Goal: Find specific page/section: Find specific page/section

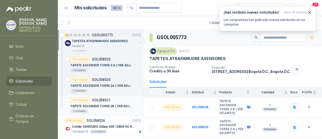
scroll to position [33, 0]
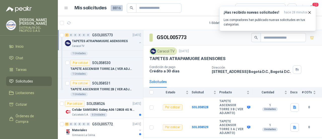
click at [106, 109] on p "Celular SAMSUNG Galaxy A06 128GB 4G Negro" at bounding box center [103, 109] width 63 height 5
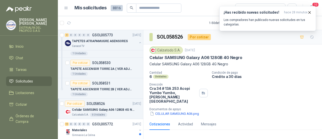
scroll to position [50, 0]
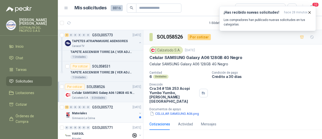
click at [113, 110] on div "Materiales" at bounding box center [104, 113] width 65 height 6
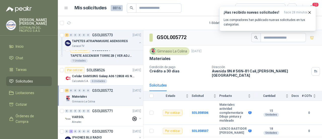
scroll to position [84, 0]
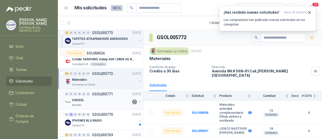
click at [99, 103] on div "Almatec" at bounding box center [101, 105] width 59 height 4
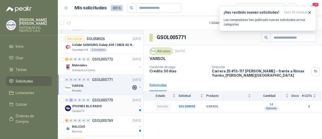
scroll to position [117, 0]
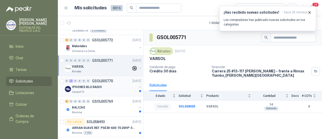
click at [91, 87] on p "IPHONES BLU RADIO" at bounding box center [87, 87] width 30 height 5
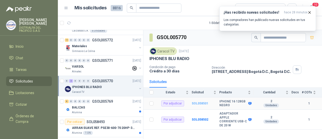
click at [193, 102] on b "SOL058501" at bounding box center [200, 103] width 17 height 4
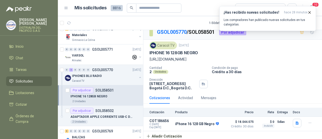
scroll to position [134, 0]
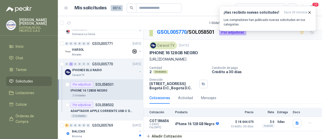
click at [102, 109] on p "ADAPTADOR APPLE CORRIENTE USB-C DE 20 W" at bounding box center [102, 111] width 63 height 5
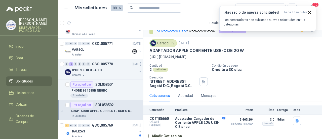
scroll to position [13, 0]
click at [90, 90] on p "IPHONE 16 128GB NEGRO" at bounding box center [89, 90] width 37 height 5
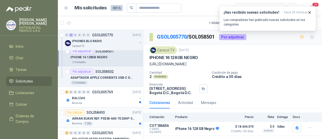
scroll to position [168, 0]
click at [92, 101] on div "Alumina" at bounding box center [104, 103] width 65 height 4
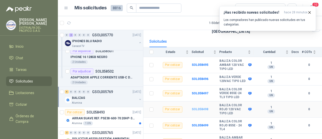
scroll to position [52, 0]
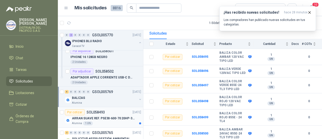
click at [110, 116] on p "ARRAN SUAVE REF. PSE30-600-70 20HP-30A" at bounding box center [103, 118] width 63 height 5
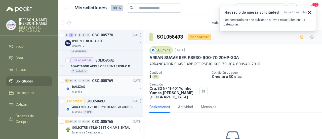
scroll to position [185, 0]
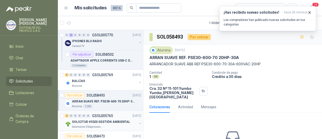
click at [102, 119] on p "SOLICITUD #5320 GESTIÓN AMBIENTAL" at bounding box center [101, 121] width 58 height 5
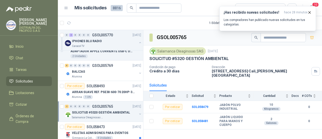
scroll to position [201, 0]
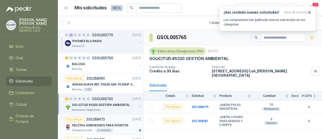
click at [100, 123] on p "VELETAS ADMISIONES PARA EVENTOS" at bounding box center [100, 125] width 56 height 5
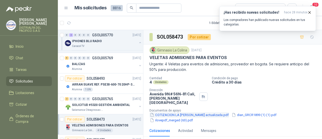
click at [180, 112] on button "COTIZACION LA [PERSON_NAME] actualizada.pdf" at bounding box center [190, 114] width 80 height 5
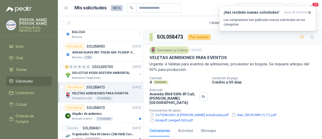
scroll to position [235, 0]
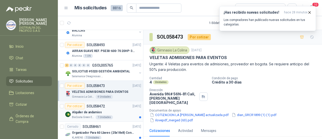
click at [109, 116] on div "1 Unidades" at bounding box center [104, 117] width 17 height 4
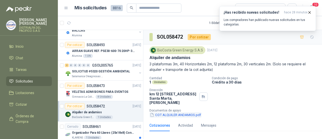
click at [174, 115] on button "COT ALQUILER ANDAMIOS.pdf" at bounding box center [176, 114] width 52 height 5
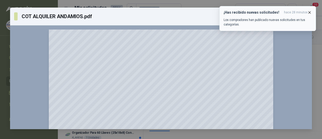
click at [311, 12] on icon "button" at bounding box center [310, 12] width 4 height 4
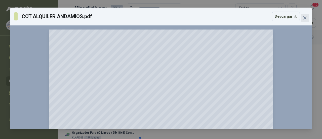
click at [304, 20] on button "Close" at bounding box center [305, 18] width 8 height 8
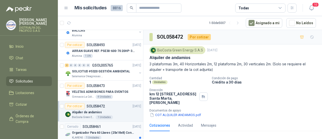
scroll to position [252, 0]
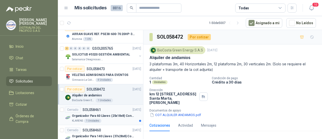
click at [103, 116] on p "Organizador Para 60 Llaves (25x18x8) Con Cerradura" at bounding box center [103, 115] width 63 height 5
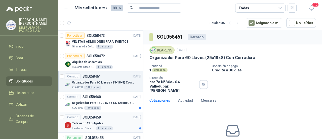
scroll to position [285, 0]
click at [107, 102] on p "Organizador Para 140 Llaves (37x28x8) Con Cerradura" at bounding box center [103, 102] width 63 height 5
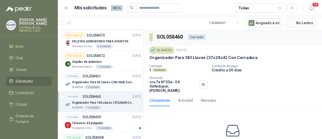
scroll to position [302, 0]
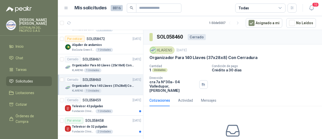
click at [107, 103] on div "Televisor 43 pulgadas" at bounding box center [106, 106] width 69 height 6
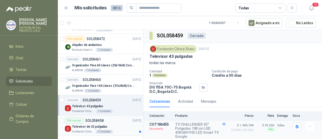
scroll to position [336, 0]
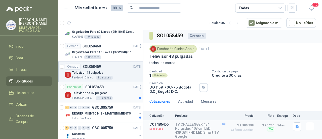
click at [120, 96] on div "Fundación Clínica Shaio 2 Unidades" at bounding box center [106, 98] width 69 height 4
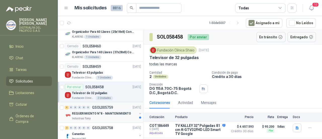
click at [129, 116] on div "Industrias Tomy" at bounding box center [104, 118] width 65 height 4
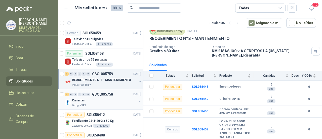
scroll to position [369, 0]
click at [106, 97] on div "Canastas" at bounding box center [104, 100] width 65 height 6
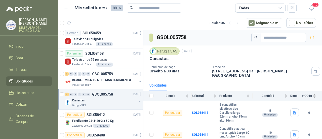
scroll to position [386, 0]
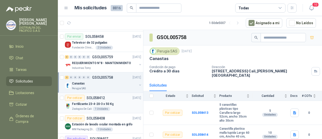
click at [119, 101] on div "Fertilizante 23-4-20-3 x 50 Kg" at bounding box center [106, 104] width 69 height 6
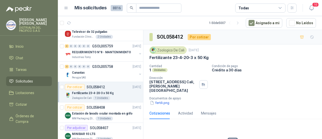
scroll to position [403, 0]
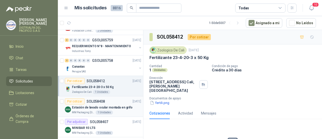
click at [120, 107] on p "Estación de lavado ocular montada en grifo" at bounding box center [102, 107] width 61 height 5
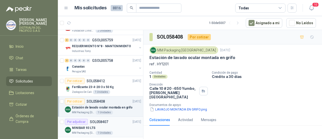
scroll to position [419, 0]
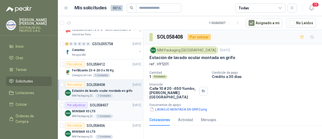
click at [129, 114] on div "MM Packaging [GEOGRAPHIC_DATA] 1 Unidades" at bounding box center [106, 116] width 69 height 4
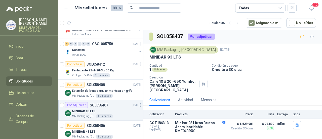
scroll to position [470, 0]
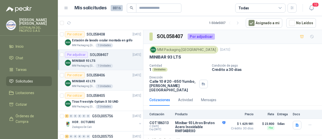
click at [125, 78] on div "MINIBAR 43 LTS" at bounding box center [106, 81] width 69 height 6
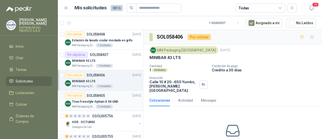
click at [119, 104] on div "MM Packaging Colombia 2 Unidades" at bounding box center [106, 106] width 69 height 4
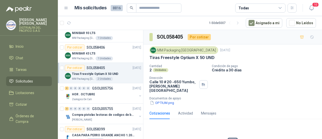
scroll to position [504, 0]
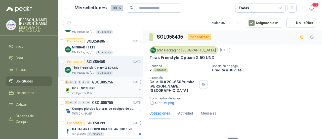
click at [120, 86] on div "HOR . OCTUBRE" at bounding box center [104, 88] width 65 height 6
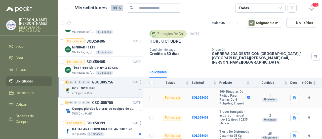
scroll to position [23, 0]
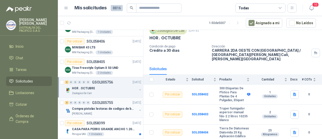
click at [108, 108] on p "Compra pistolas lectoras de codigos de barras" at bounding box center [103, 108] width 63 height 5
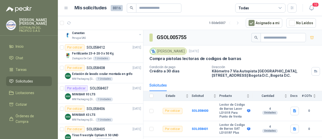
scroll to position [386, 0]
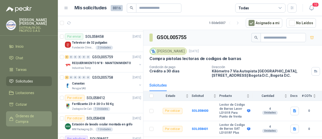
click at [30, 118] on span "Órdenes de Compra" at bounding box center [31, 118] width 31 height 11
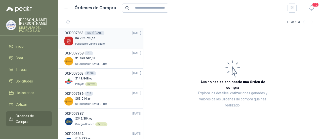
click at [99, 39] on p "$ 4.752.793 ,36" at bounding box center [90, 38] width 30 height 5
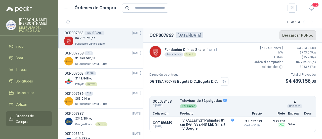
click at [296, 37] on button "Descargar PDF" at bounding box center [298, 35] width 37 height 10
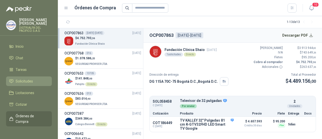
click at [27, 83] on span "Solicitudes" at bounding box center [24, 81] width 17 height 6
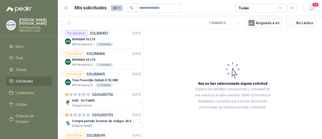
scroll to position [436, 0]
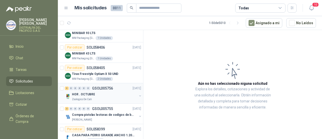
click at [77, 92] on p "HOR . OCTUBRE" at bounding box center [83, 94] width 23 height 5
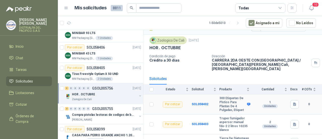
scroll to position [23, 0]
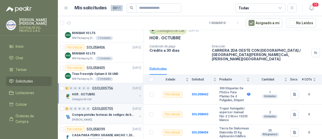
click at [119, 113] on p "Compra pistolas lectoras de codigos de barras" at bounding box center [103, 114] width 63 height 5
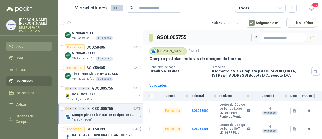
click at [23, 46] on span "Inicio" at bounding box center [20, 47] width 8 height 6
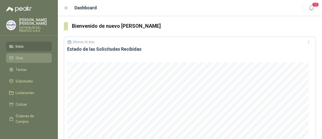
click at [23, 59] on span "Chat" at bounding box center [20, 58] width 8 height 6
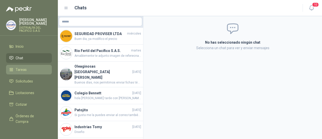
click at [25, 71] on span "Tareas" at bounding box center [21, 70] width 11 height 6
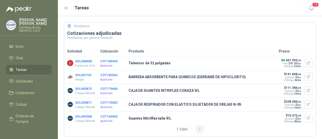
click at [199, 128] on icon "button" at bounding box center [199, 128] width 1 height 3
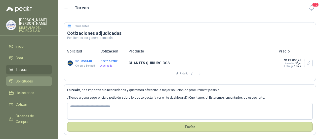
click at [25, 81] on span "Solicitudes" at bounding box center [24, 81] width 17 height 6
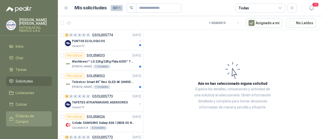
click at [25, 116] on span "Órdenes de Compra" at bounding box center [31, 118] width 31 height 11
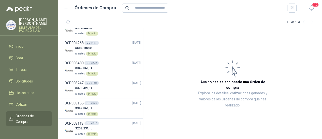
scroll to position [157, 0]
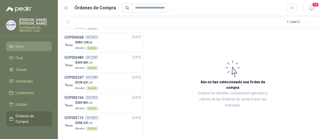
click at [35, 43] on link "Inicio" at bounding box center [29, 47] width 46 height 10
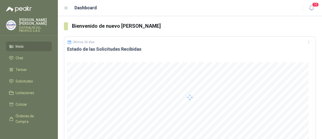
click at [25, 76] on ul "Inicio Chat Tareas Solicitudes Licitaciones Cotizar Órdenes de Compra Remisione…" at bounding box center [29, 84] width 58 height 85
click at [22, 82] on span "Solicitudes" at bounding box center [24, 81] width 17 height 6
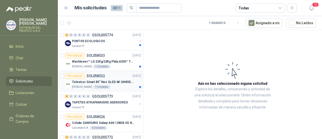
click at [106, 82] on p "Televisor Smart 85” Neo QLED 4K QN85D (QN85QN85DBKXZL)" at bounding box center [103, 82] width 63 height 5
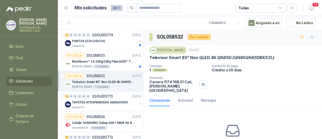
click at [184, 57] on p "Televisor Smart 85” Neo QLED 4K QN85D (QN85QN85DBKXZL)" at bounding box center [212, 57] width 125 height 5
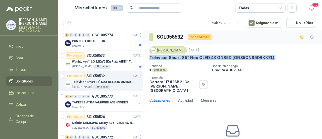
click at [184, 57] on p "Televisor Smart 85” Neo QLED 4K QN85D (QN85QN85DBKXZL)" at bounding box center [212, 57] width 125 height 5
copy p "Televisor Smart 85” Neo QLED 4K QN85D (QN85QN85DBKXZL)"
